Goal: Information Seeking & Learning: Learn about a topic

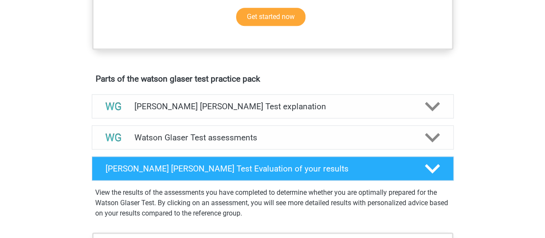
scroll to position [413, 0]
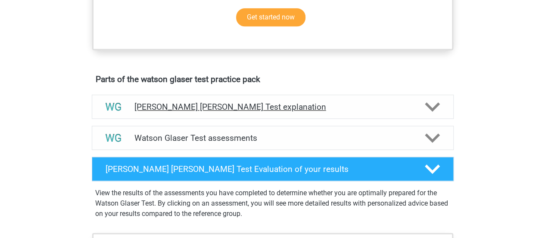
click at [126, 117] on div at bounding box center [113, 107] width 29 height 22
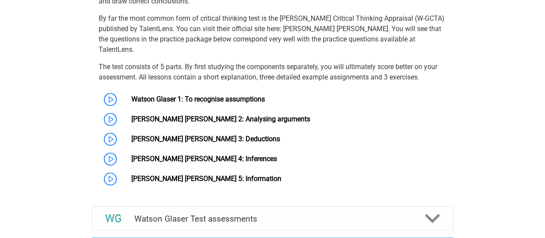
scroll to position [619, 0]
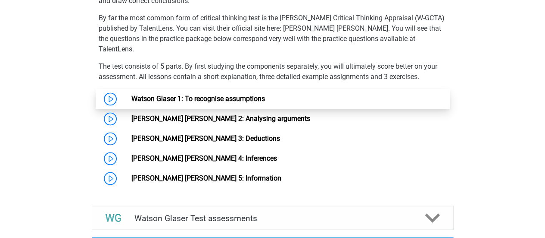
click at [160, 94] on link "Watson Glaser 1: To recognise assumptions" at bounding box center [199, 98] width 134 height 8
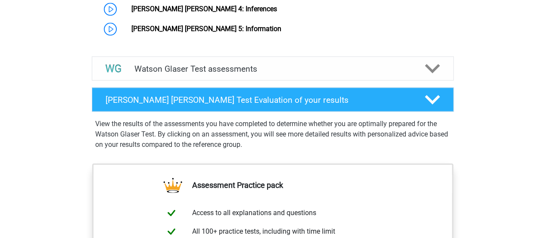
scroll to position [768, 0]
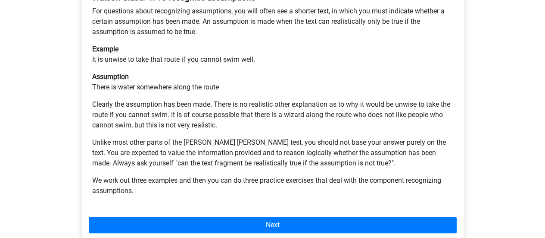
scroll to position [197, 0]
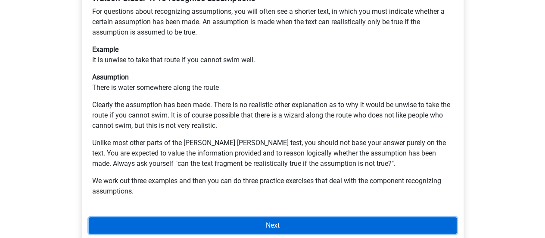
click at [172, 217] on link "Next" at bounding box center [273, 225] width 368 height 16
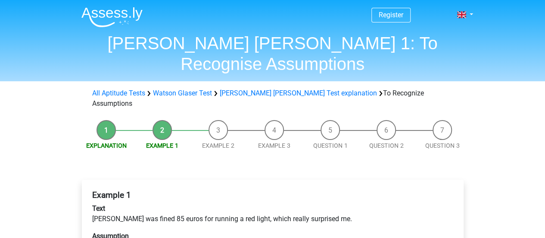
scroll to position [1, 0]
